Goal: Task Accomplishment & Management: Understand process/instructions

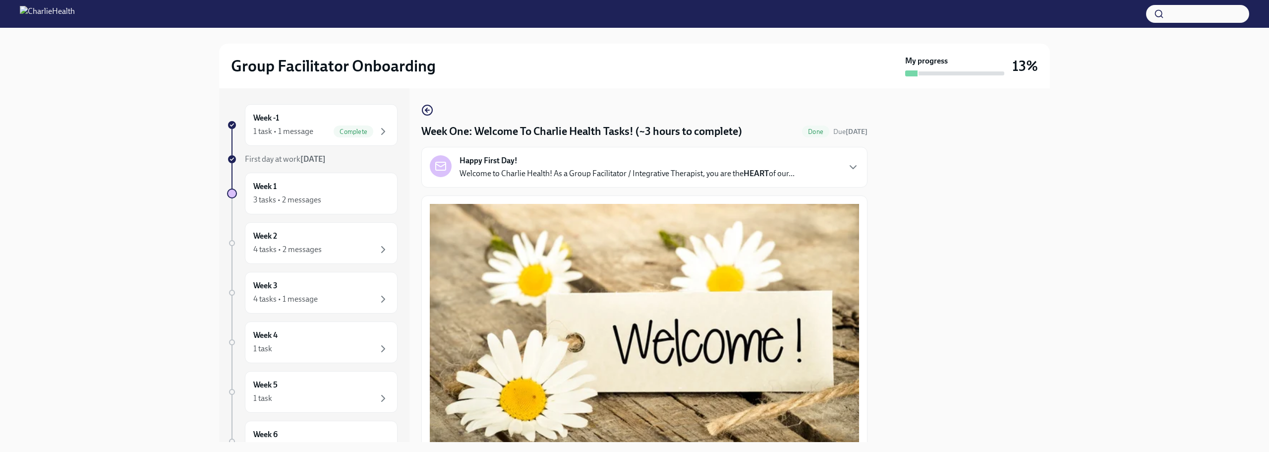
click at [256, 103] on div "Week -1 1 task • 1 message Complete First day at work [DATE] Week 1 3 tasks • 2…" at bounding box center [314, 264] width 190 height 353
click at [271, 117] on h6 "Week -1" at bounding box center [266, 118] width 26 height 11
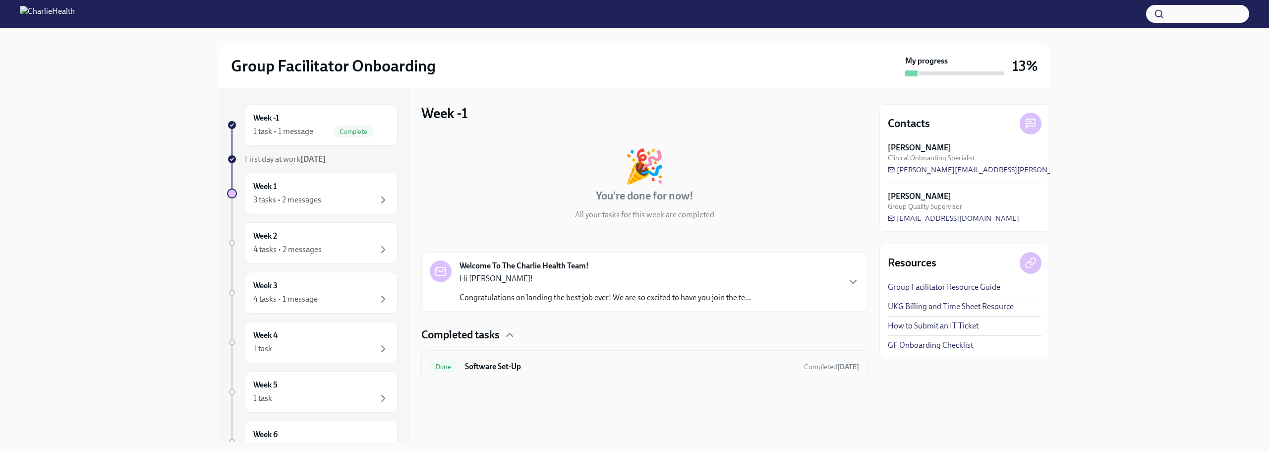
click at [764, 364] on h6 "Software Set-Up" at bounding box center [630, 366] width 331 height 11
click at [332, 196] on div "3 tasks • 2 messages" at bounding box center [321, 200] width 136 height 12
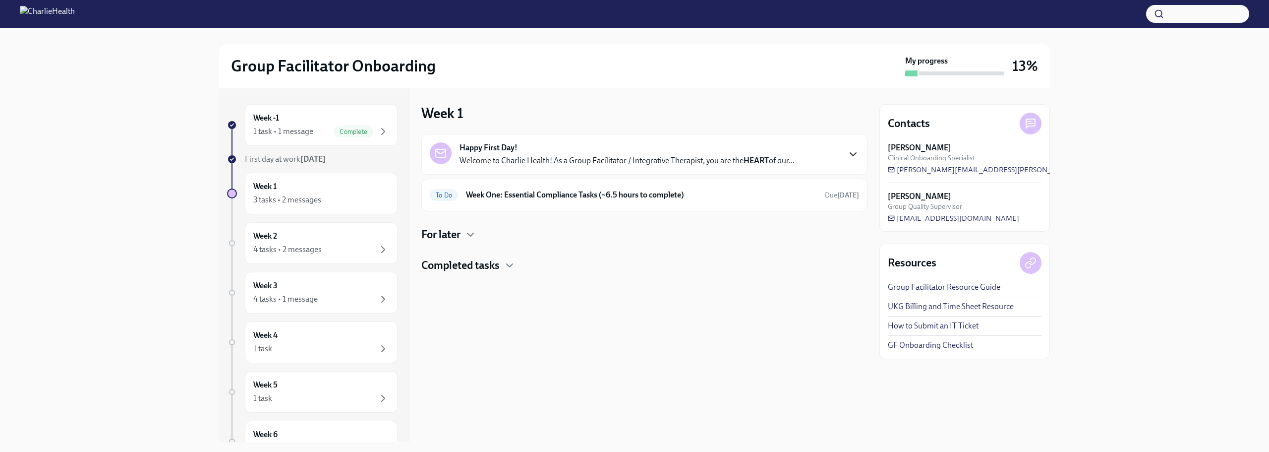
click at [847, 150] on icon "button" at bounding box center [853, 154] width 12 height 12
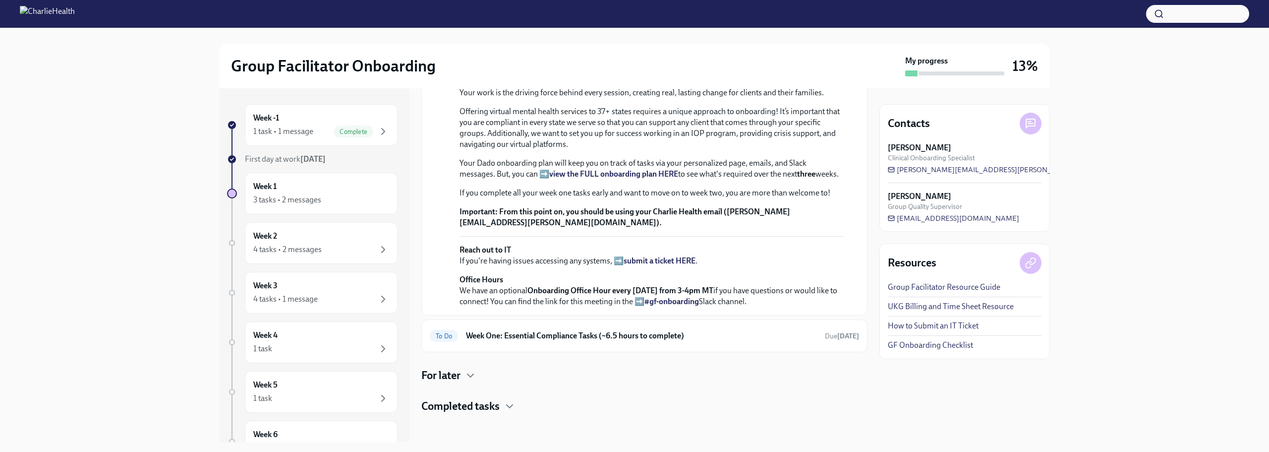
scroll to position [119, 0]
click at [628, 176] on strong "view the FULL onboarding plan HERE" at bounding box center [613, 171] width 129 height 9
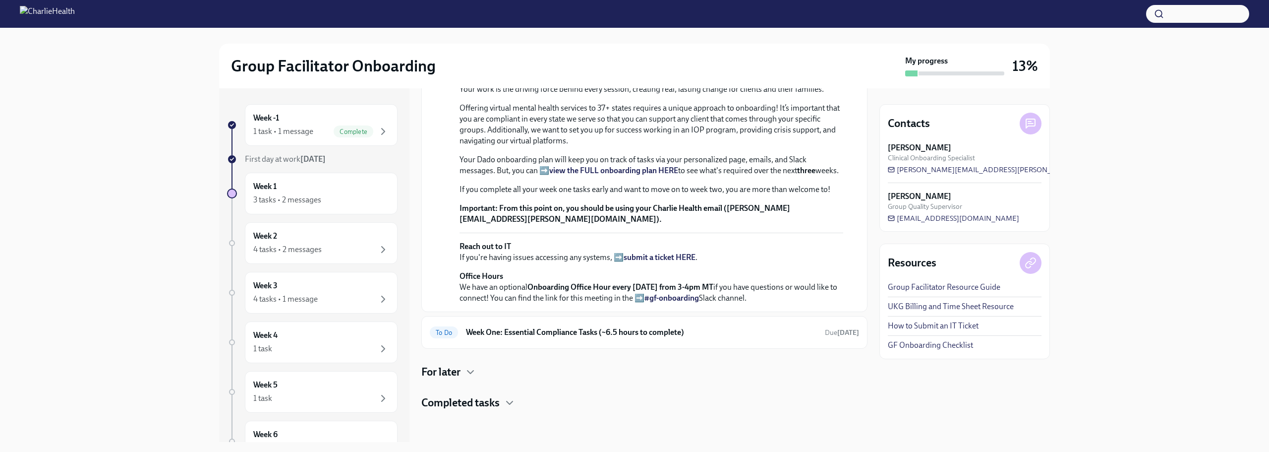
scroll to position [301, 0]
click at [308, 192] on div "Week 1 3 tasks • 2 messages" at bounding box center [321, 193] width 136 height 25
click at [280, 110] on div "Week -1 1 task • 1 message Complete" at bounding box center [321, 125] width 153 height 42
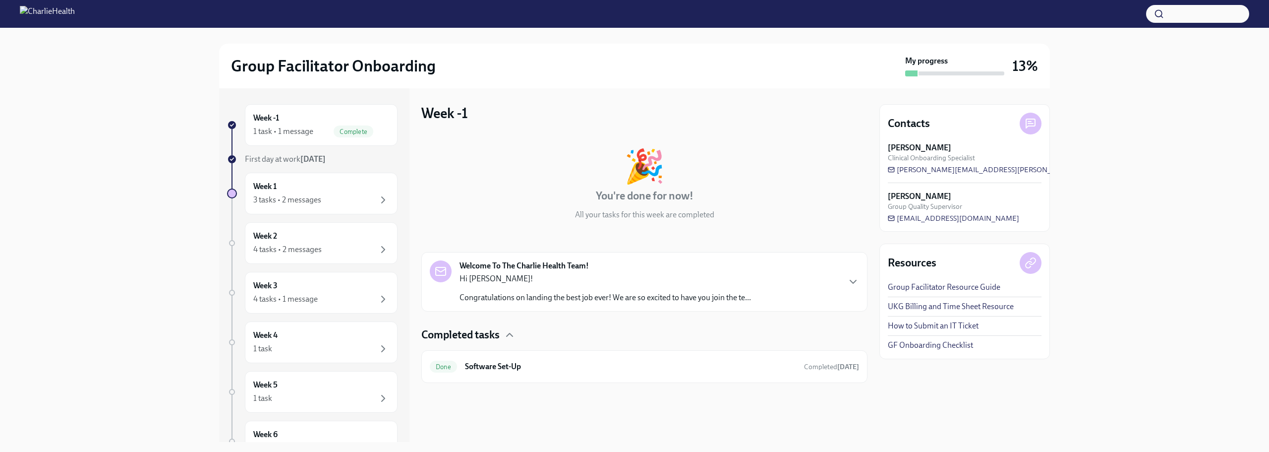
click at [306, 156] on strong "[DATE]" at bounding box center [312, 158] width 25 height 9
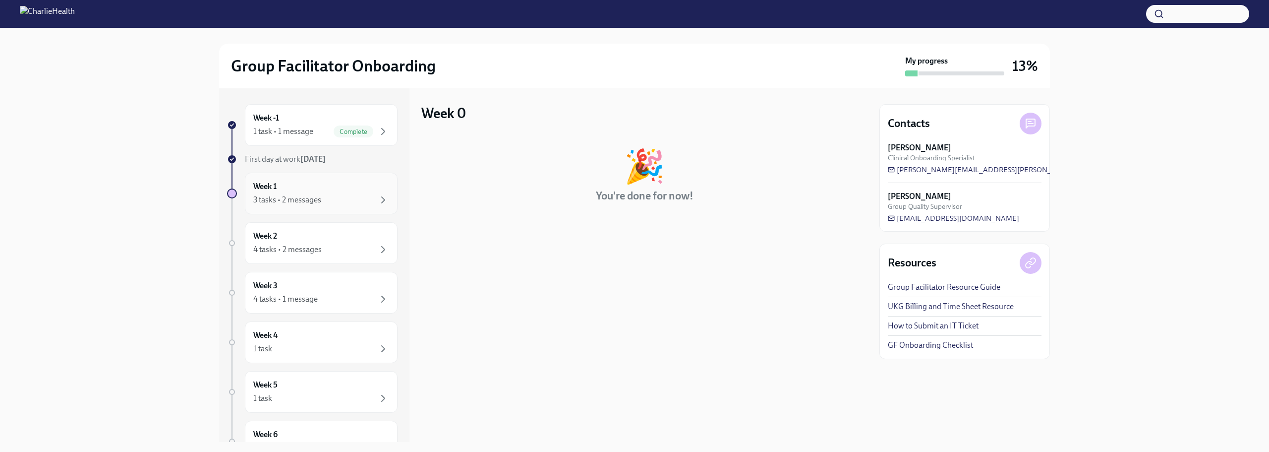
click at [286, 196] on div "3 tasks • 2 messages" at bounding box center [287, 199] width 68 height 11
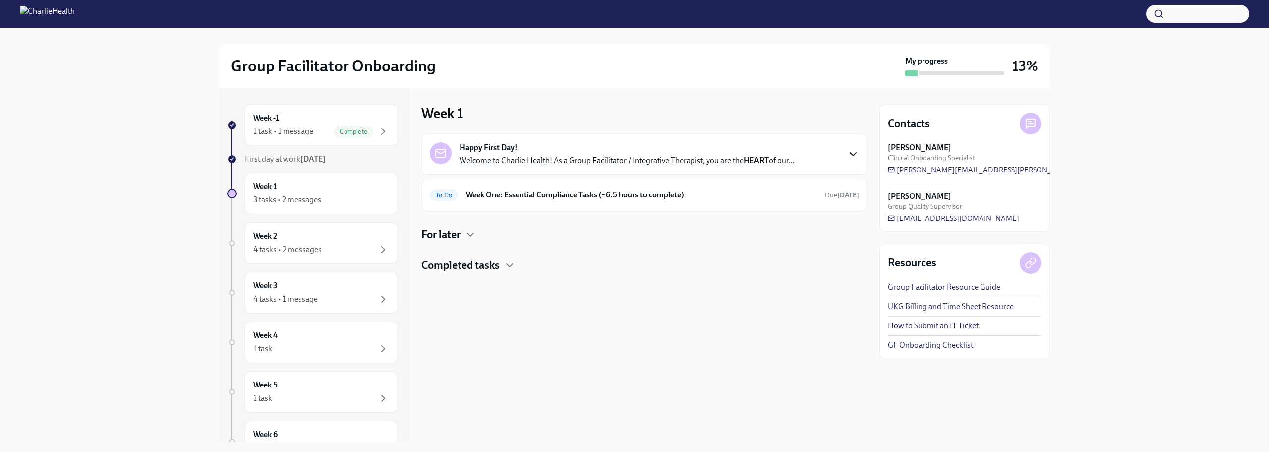
click at [855, 156] on icon "button" at bounding box center [853, 154] width 12 height 12
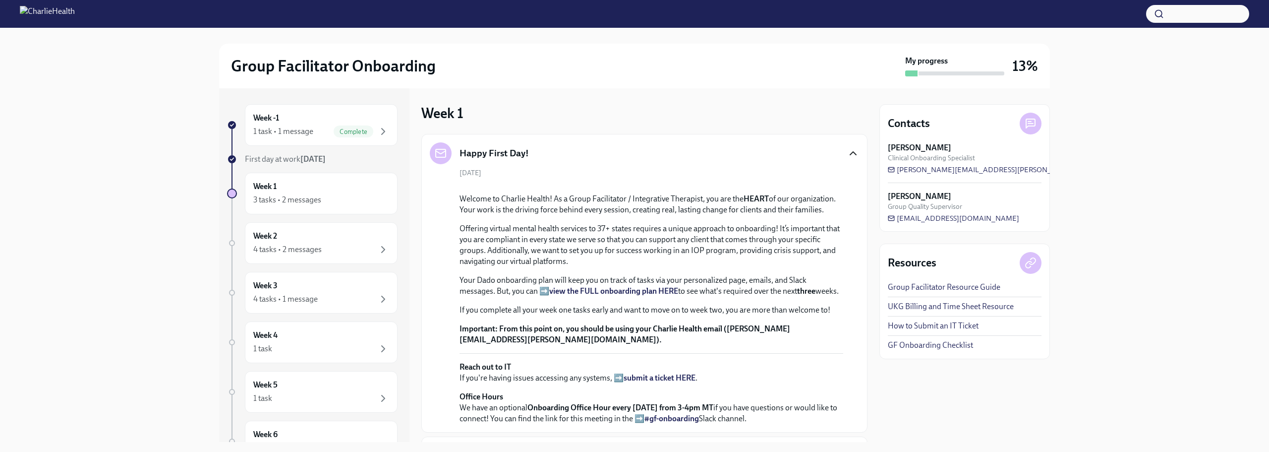
click at [857, 173] on div "Happy First Day! [DATE] Welcome to Charlie Health! As a Group Facilitator / Int…" at bounding box center [644, 283] width 446 height 298
click at [379, 249] on icon "button" at bounding box center [383, 249] width 12 height 12
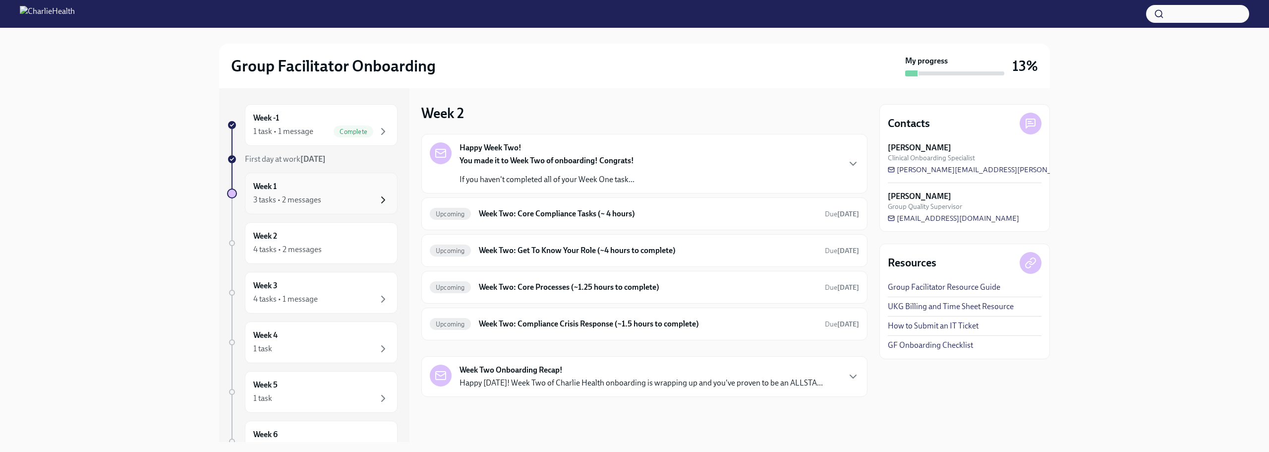
click at [377, 202] on icon "button" at bounding box center [383, 200] width 12 height 12
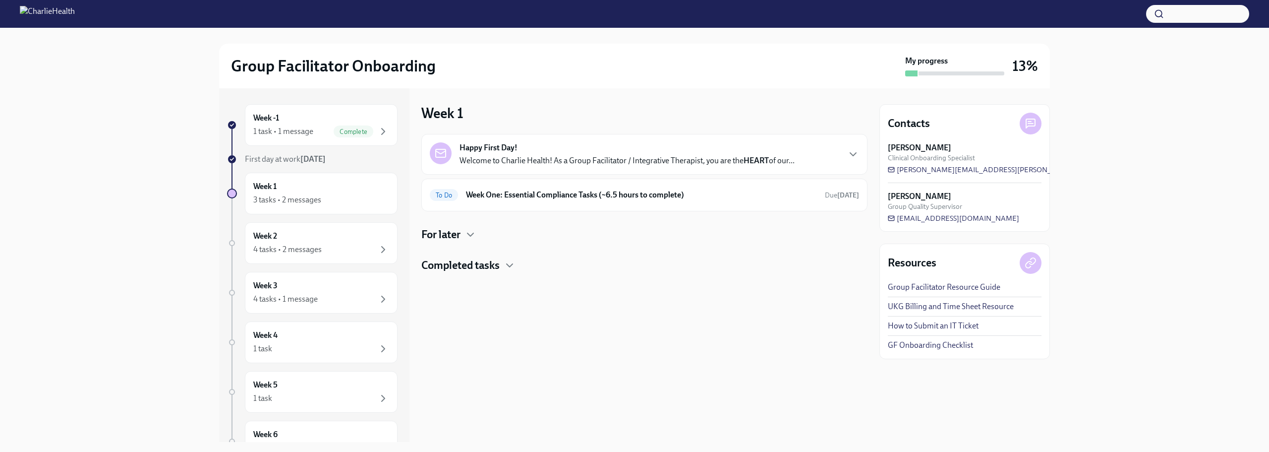
click at [446, 241] on h4 "For later" at bounding box center [440, 234] width 39 height 15
click at [473, 320] on h4 "Completed tasks" at bounding box center [460, 313] width 78 height 15
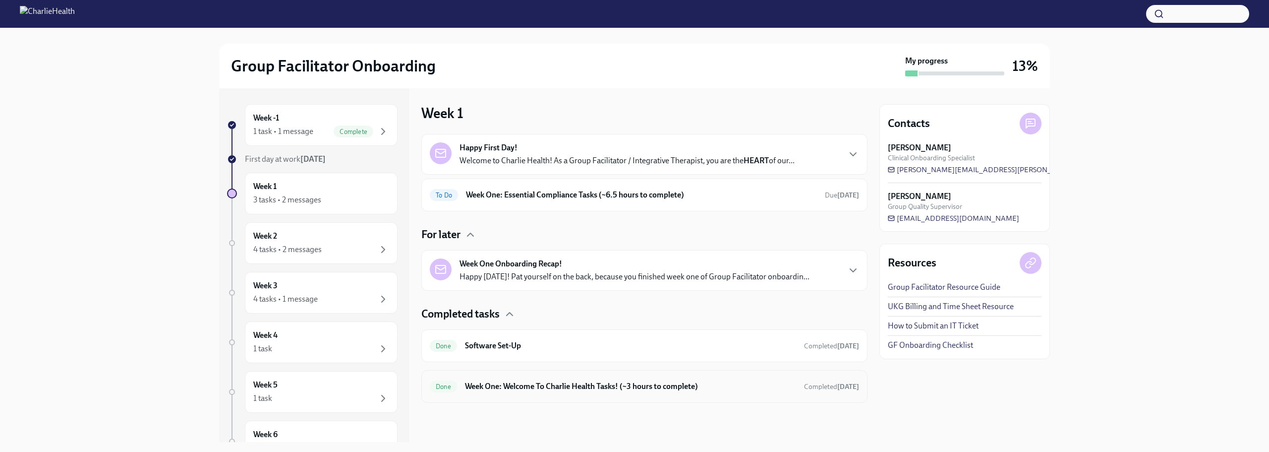
click at [506, 390] on h6 "Week One: Welcome To Charlie Health Tasks! (~3 hours to complete)" at bounding box center [630, 386] width 331 height 11
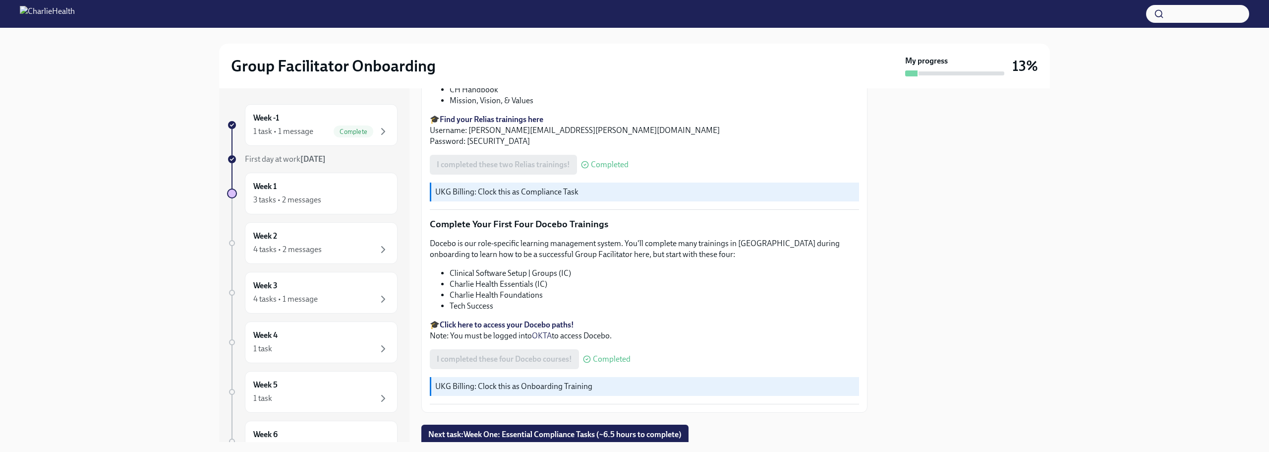
scroll to position [1332, 0]
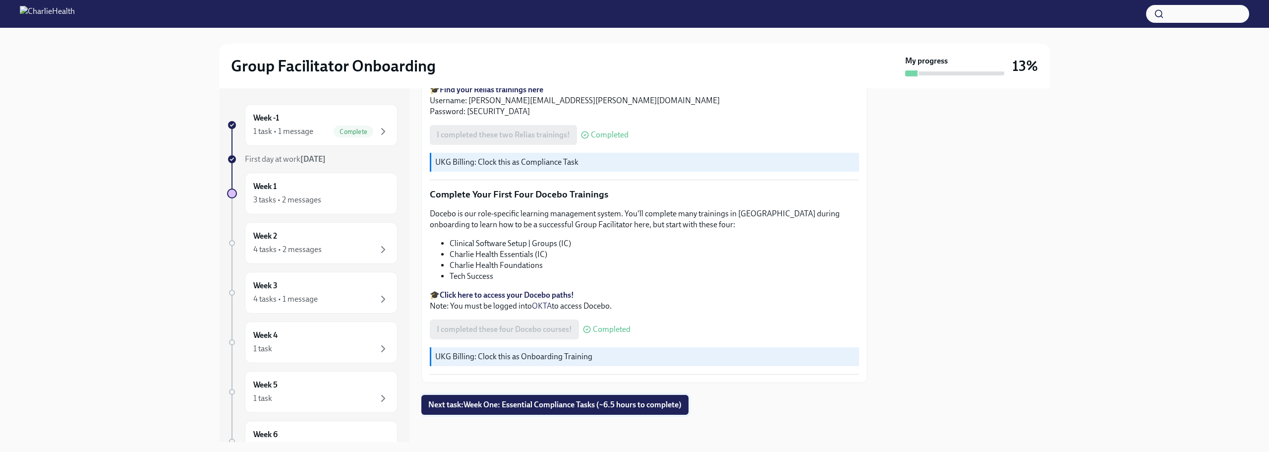
click at [573, 403] on span "Next task : Week One: Essential Compliance Tasks (~6.5 hours to complete)" at bounding box center [554, 405] width 253 height 10
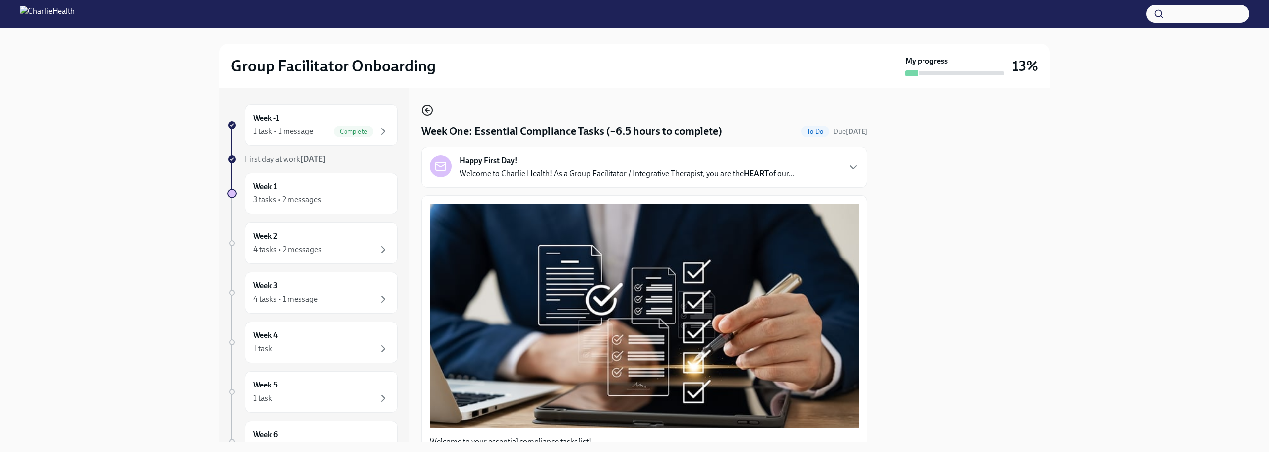
click at [424, 112] on icon "button" at bounding box center [427, 110] width 12 height 12
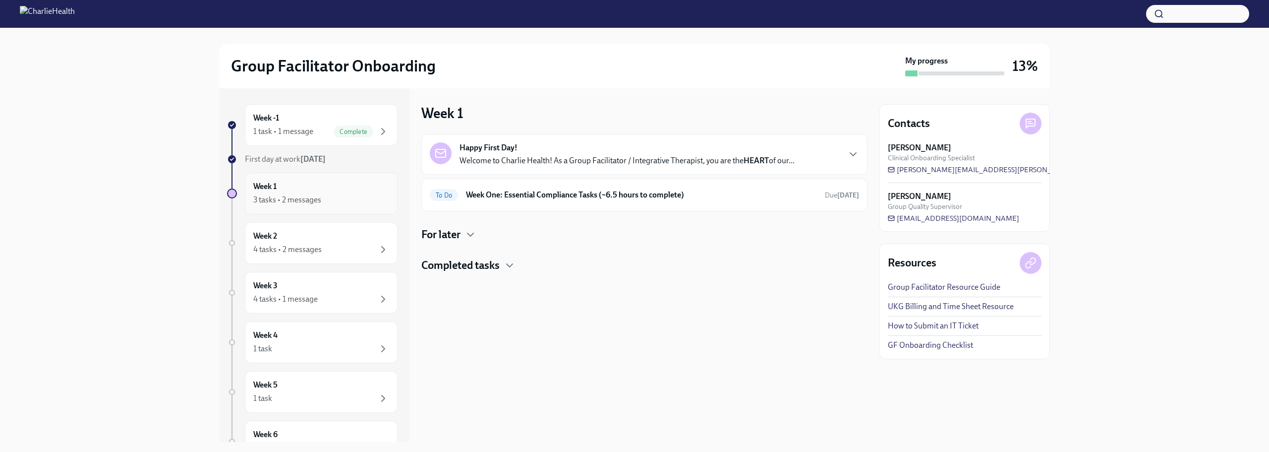
click at [306, 195] on div "3 tasks • 2 messages" at bounding box center [287, 199] width 68 height 11
click at [708, 200] on h6 "Week One: Essential Compliance Tasks (~6.5 hours to complete)" at bounding box center [641, 194] width 351 height 11
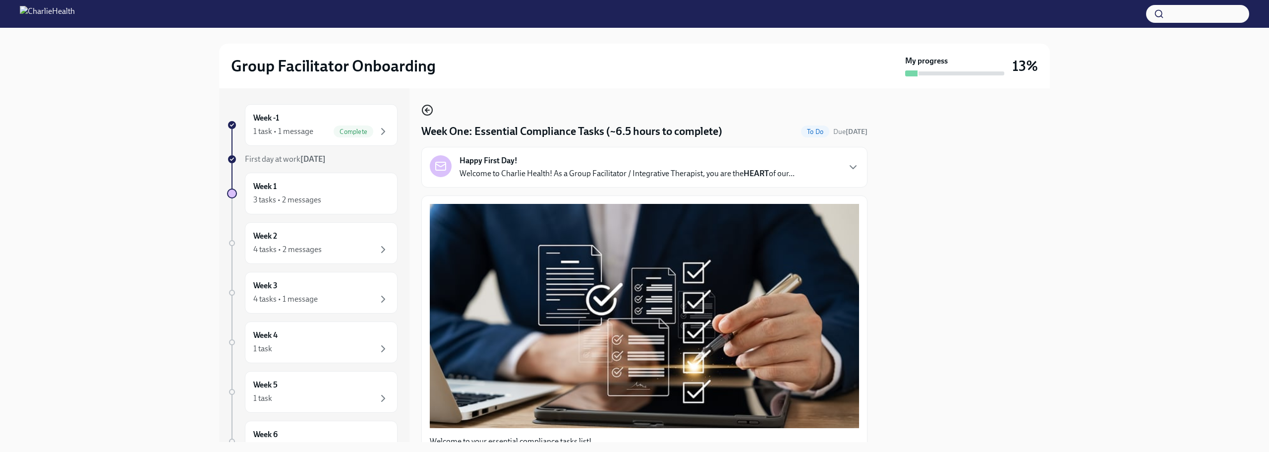
click at [426, 108] on icon "button" at bounding box center [427, 110] width 12 height 12
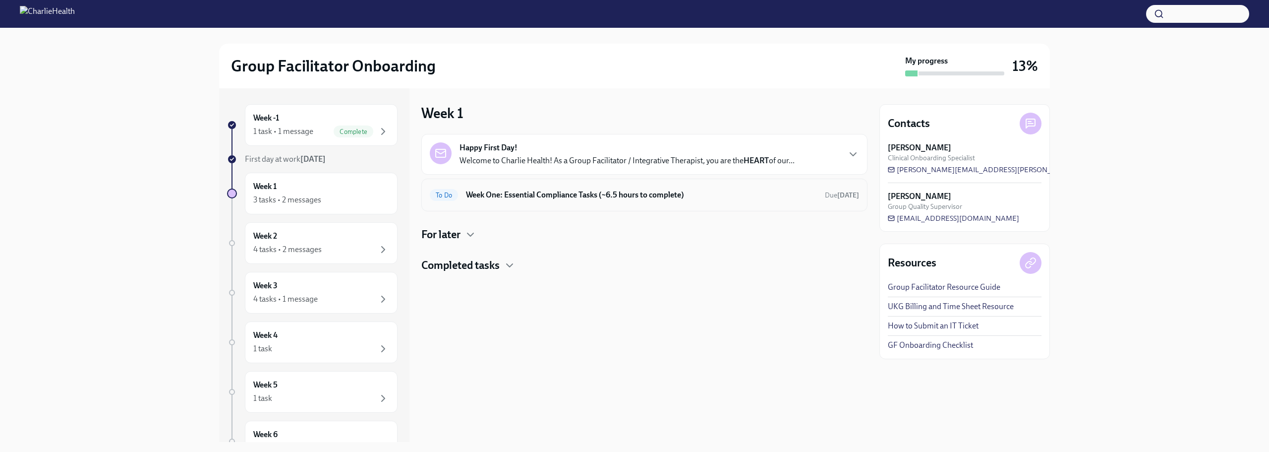
click at [741, 183] on div "To Do Week One: Essential Compliance Tasks (~6.5 hours to complete) Due [DATE]" at bounding box center [644, 194] width 446 height 33
click at [841, 151] on div "Happy First Day! Welcome to Charlie Health! As a Group Facilitator / Integrativ…" at bounding box center [644, 154] width 429 height 24
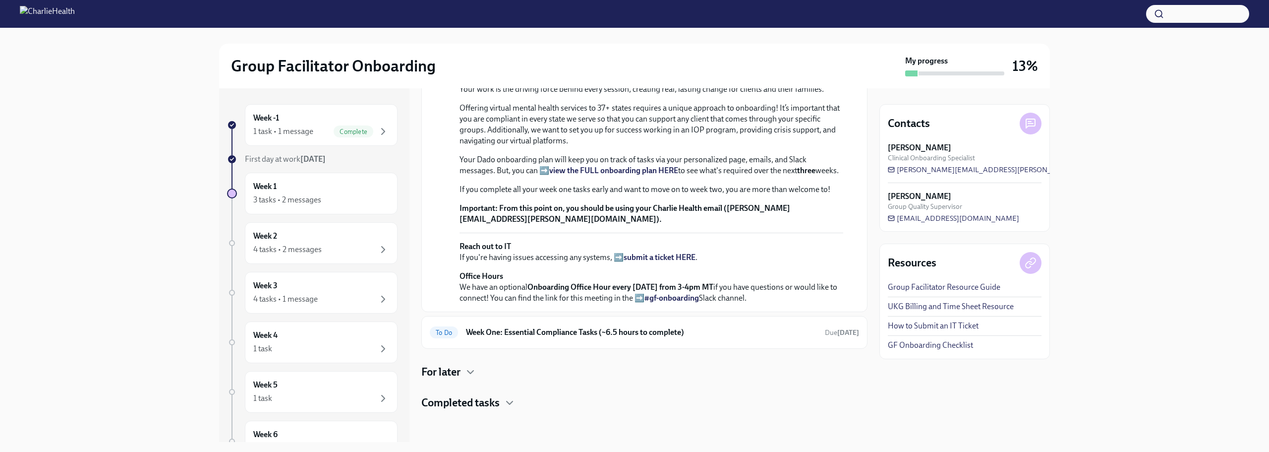
scroll to position [301, 0]
click at [456, 371] on h4 "For later" at bounding box center [440, 371] width 39 height 15
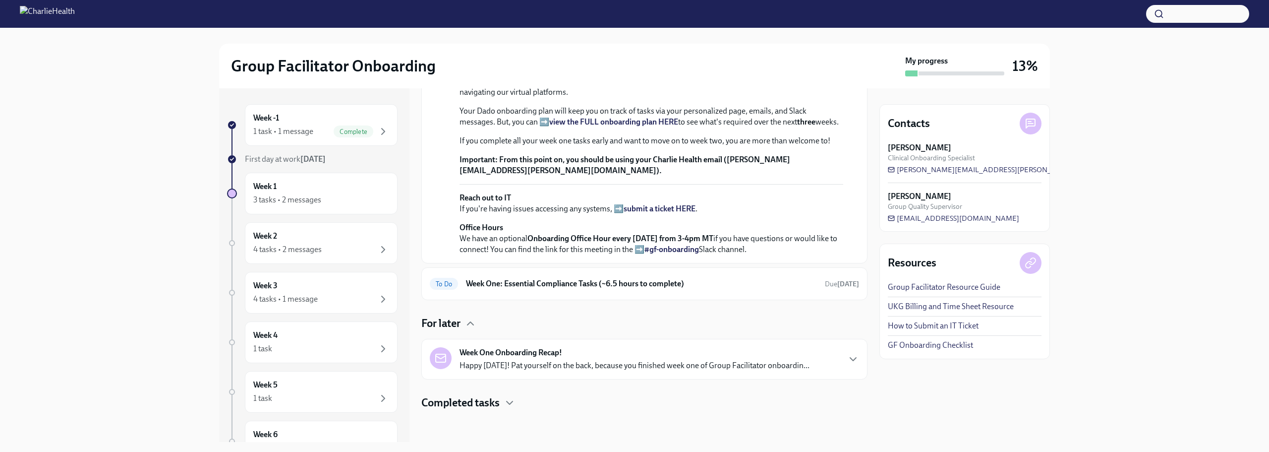
scroll to position [350, 0]
click at [549, 352] on strong "Week One Onboarding Recap!" at bounding box center [511, 352] width 103 height 11
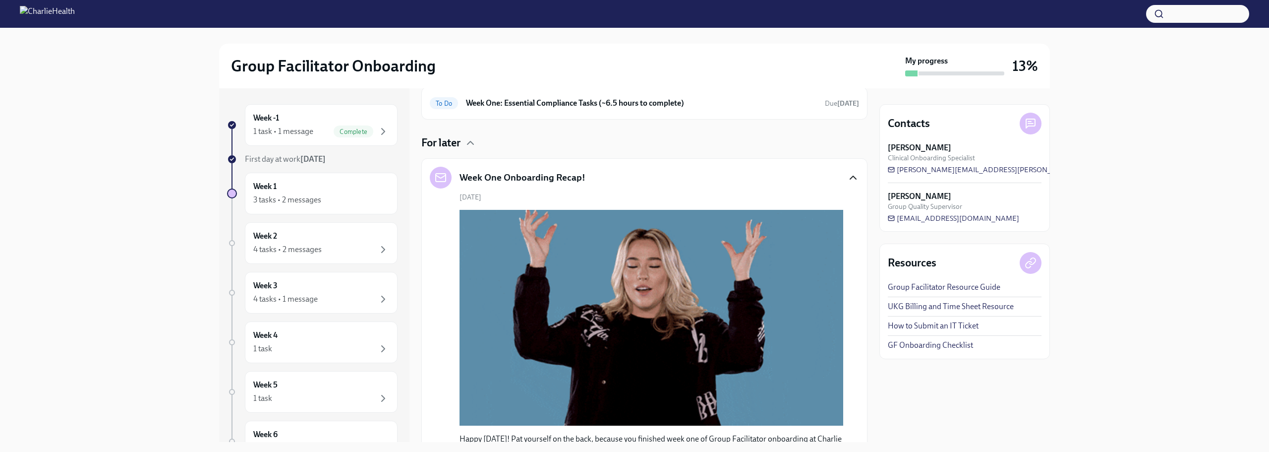
drag, startPoint x: 868, startPoint y: 256, endPoint x: 852, endPoint y: 306, distance: 53.1
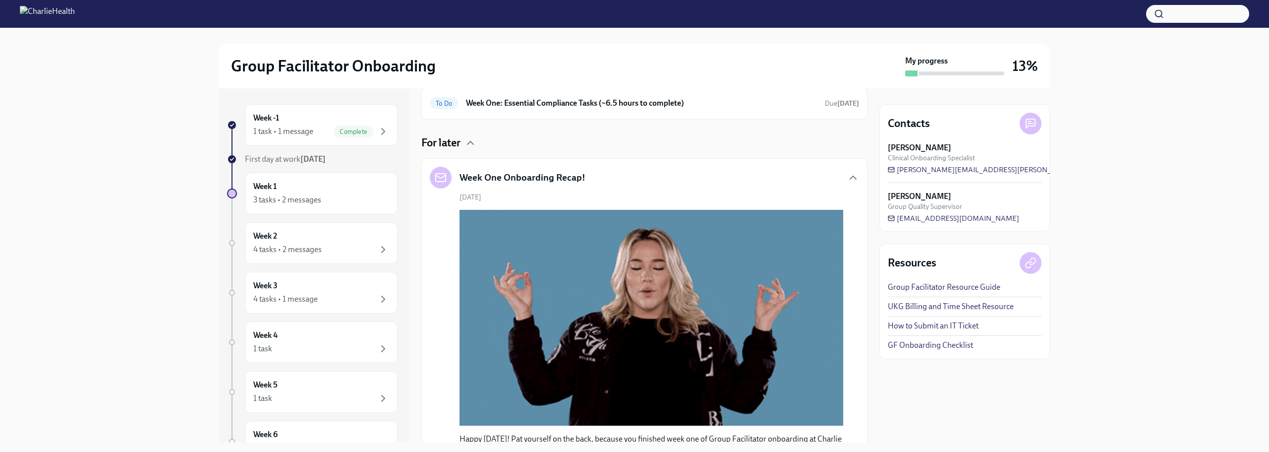
click at [845, 353] on div "Week -1 1 task • 1 message Complete First day at work [DATE] Week 1 3 tasks • 2…" at bounding box center [634, 264] width 831 height 353
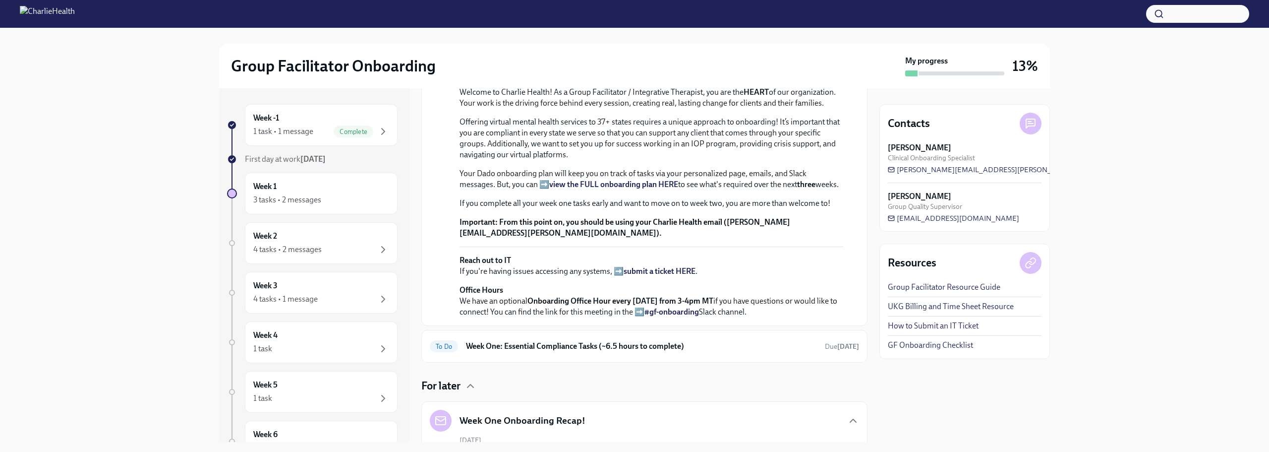
scroll to position [0, 0]
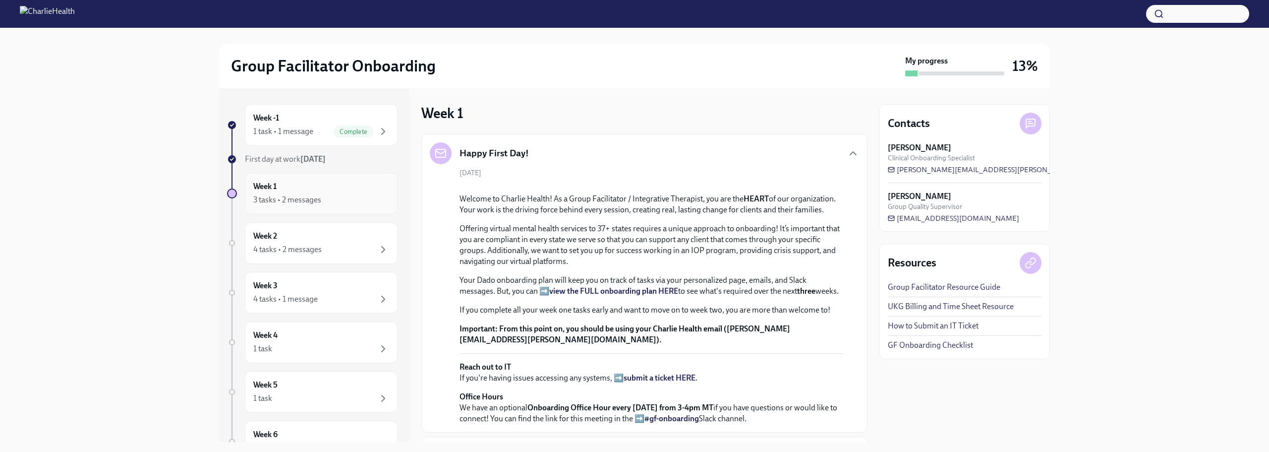
click at [299, 178] on div "Week 1 3 tasks • 2 messages" at bounding box center [321, 194] width 153 height 42
click at [323, 181] on div "Week 1 3 tasks • 2 messages" at bounding box center [321, 193] width 136 height 25
click at [369, 116] on div "Week -1 1 task • 1 message Complete" at bounding box center [321, 125] width 136 height 25
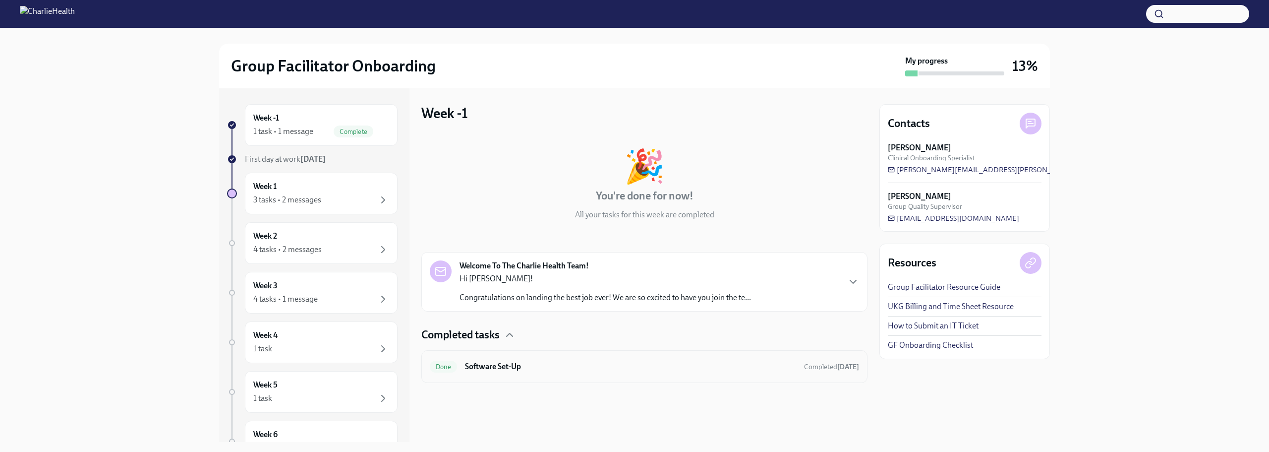
click at [493, 366] on h6 "Software Set-Up" at bounding box center [630, 366] width 331 height 11
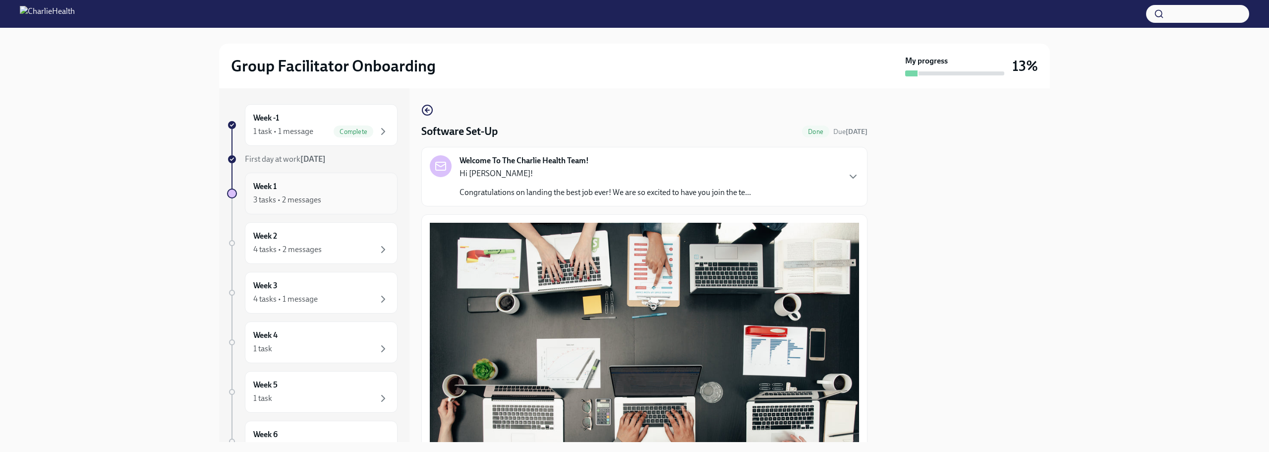
click at [307, 190] on div "Week 1 3 tasks • 2 messages" at bounding box center [321, 193] width 136 height 25
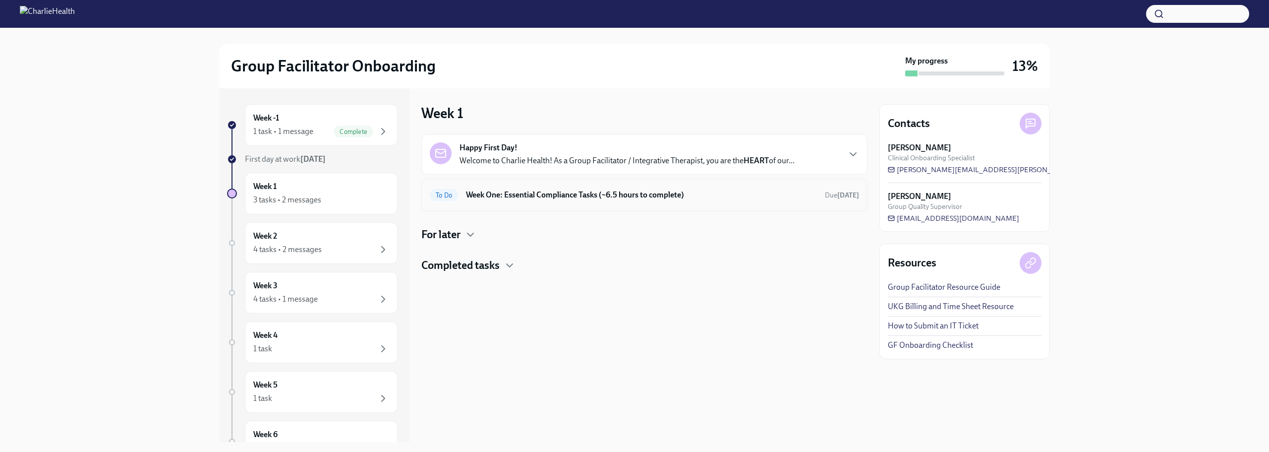
click at [497, 199] on h6 "Week One: Essential Compliance Tasks (~6.5 hours to complete)" at bounding box center [641, 194] width 351 height 11
